Goal: Information Seeking & Learning: Learn about a topic

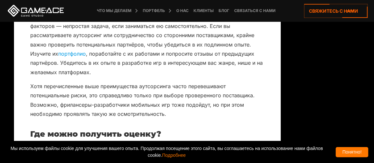
scroll to position [3621, 0]
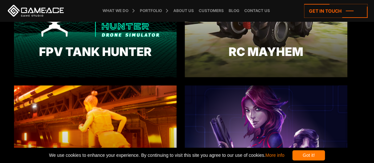
scroll to position [473, 0]
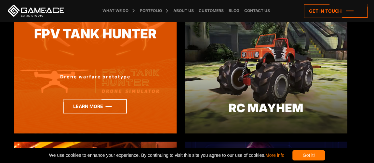
click at [97, 106] on icon at bounding box center [96, 106] width 64 height 14
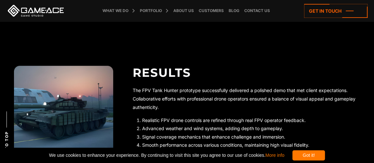
scroll to position [1658, 0]
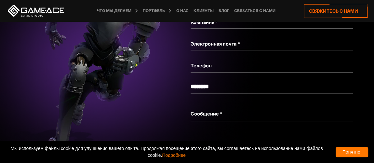
scroll to position [1994, 0]
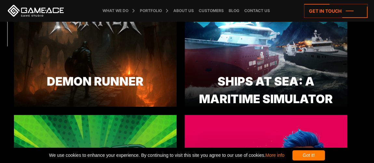
scroll to position [89, 0]
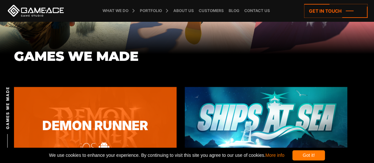
click at [112, 100] on div "Demon Runner A mobile-first endless runner" at bounding box center [95, 156] width 163 height 138
click at [109, 117] on link "Demon Runner" at bounding box center [95, 125] width 163 height 19
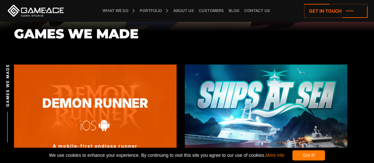
scroll to position [148, 0]
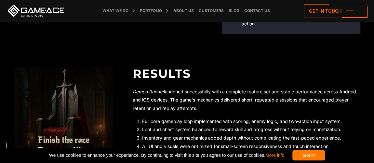
scroll to position [1243, 0]
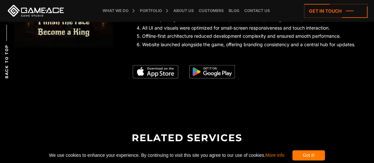
click at [201, 70] on img at bounding box center [213, 72] width 46 height 14
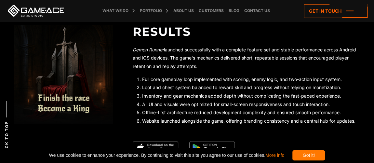
scroll to position [1214, 0]
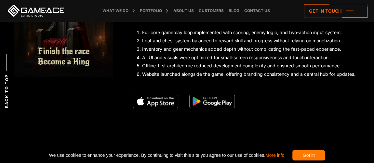
click at [162, 100] on img at bounding box center [156, 102] width 46 height 14
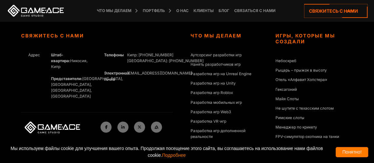
scroll to position [1924, 0]
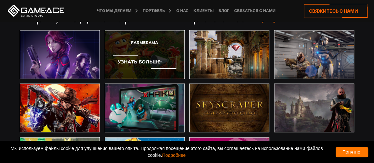
scroll to position [1932, 0]
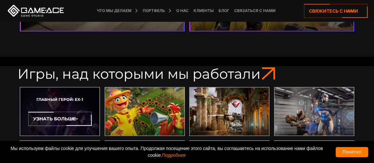
click at [78, 103] on div "Главный герой: EX-1 Узнать больше" at bounding box center [60, 111] width 80 height 49
click at [77, 112] on icon at bounding box center [60, 119] width 64 height 14
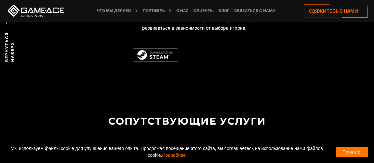
scroll to position [1926, 0]
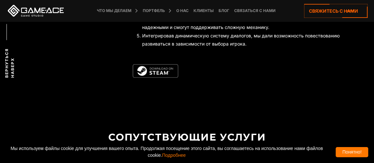
click at [160, 78] on img at bounding box center [156, 71] width 46 height 14
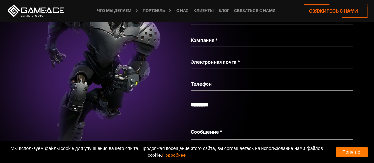
scroll to position [2370, 0]
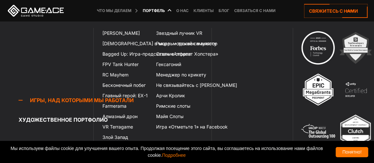
scroll to position [89, 0]
